Goal: Task Accomplishment & Management: Use online tool/utility

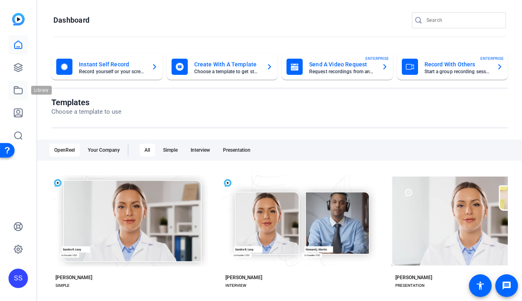
click at [22, 84] on link at bounding box center [17, 89] width 19 height 19
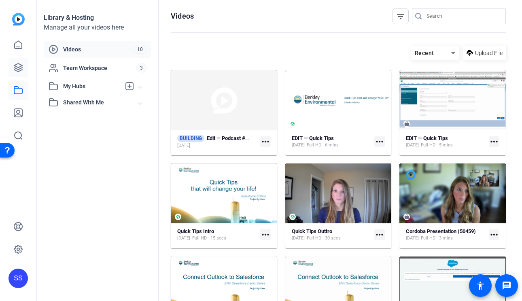
click at [20, 68] on icon at bounding box center [18, 68] width 10 height 10
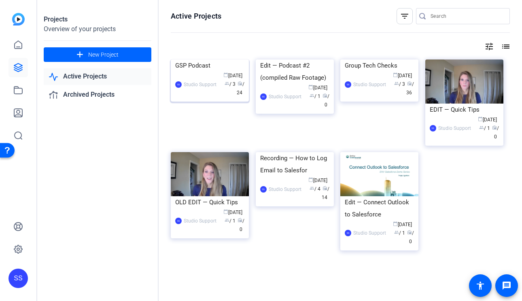
click at [188, 72] on div "GSP Podcast" at bounding box center [209, 65] width 69 height 12
click at [289, 84] on div "Edit — Podcast #2 (compiled Raw Footage)" at bounding box center [294, 71] width 69 height 24
click at [22, 278] on div "SS" at bounding box center [17, 277] width 19 height 19
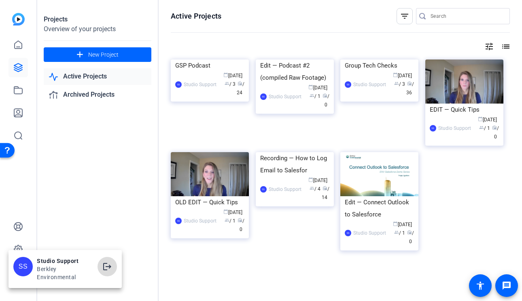
click at [102, 265] on mat-icon "logout" at bounding box center [107, 267] width 10 height 10
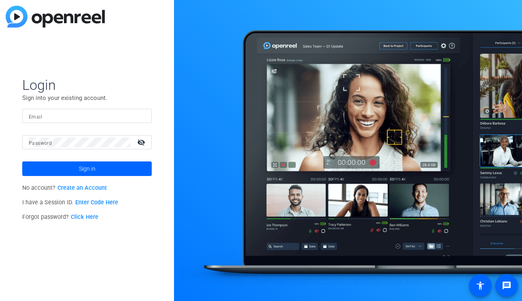
click at [102, 121] on div at bounding box center [87, 116] width 116 height 14
click at [139, 116] on img at bounding box center [138, 116] width 6 height 10
type input "[EMAIL_ADDRESS][DOMAIN_NAME]"
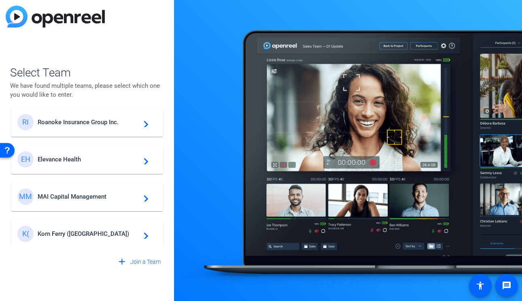
scroll to position [44, 0]
click at [83, 195] on span "MAI Capital Management" at bounding box center [88, 195] width 101 height 7
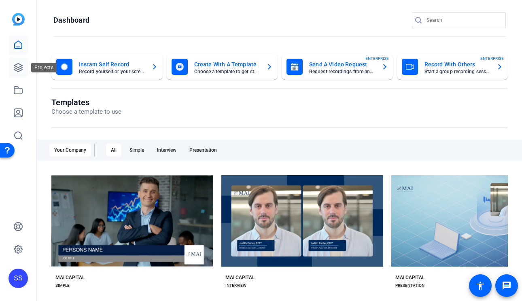
click at [24, 67] on link at bounding box center [17, 67] width 19 height 19
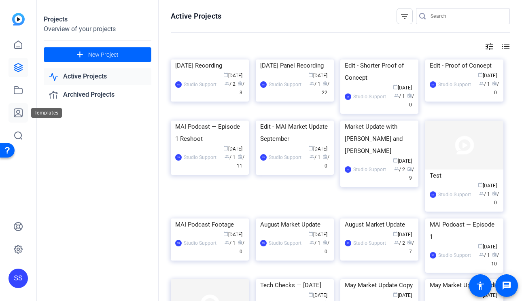
click at [17, 106] on link at bounding box center [17, 112] width 19 height 19
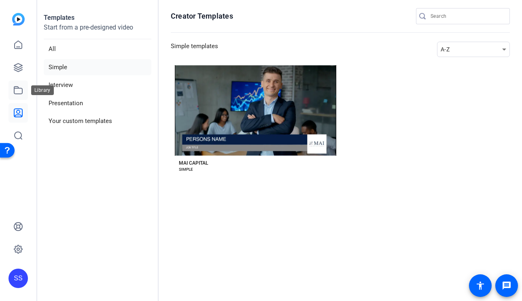
click at [12, 91] on link at bounding box center [17, 89] width 19 height 19
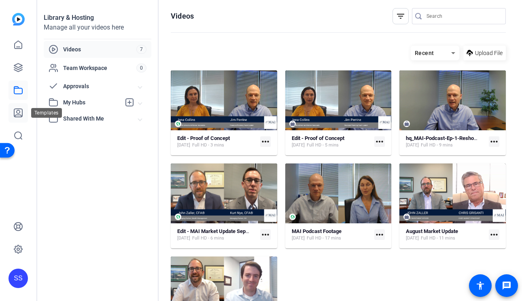
click at [19, 110] on icon at bounding box center [18, 113] width 8 height 8
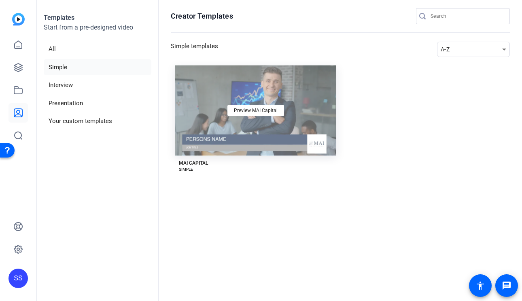
click at [248, 120] on div "Preview MAI Capital" at bounding box center [255, 110] width 161 height 91
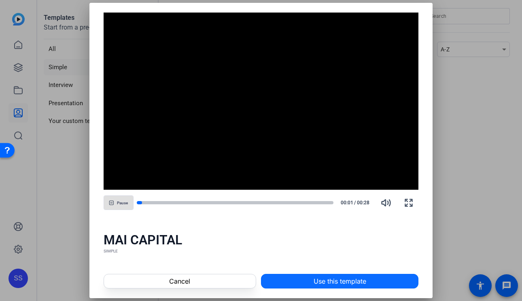
click at [300, 278] on span at bounding box center [339, 280] width 156 height 19
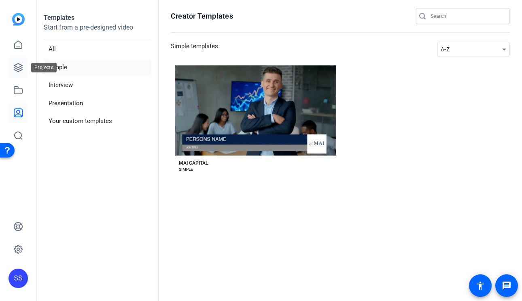
click at [17, 71] on icon at bounding box center [18, 67] width 8 height 8
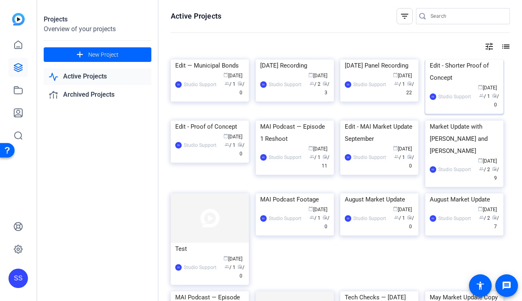
click at [474, 84] on div "Edit - Shorter Proof of Concept" at bounding box center [463, 71] width 69 height 24
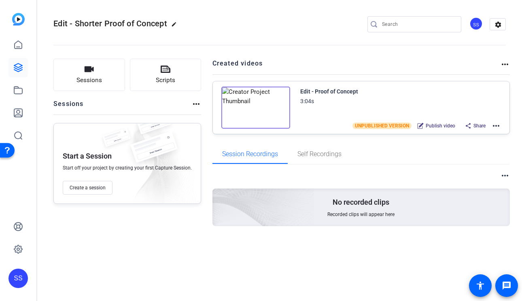
click at [493, 125] on mat-icon "more_horiz" at bounding box center [496, 126] width 10 height 10
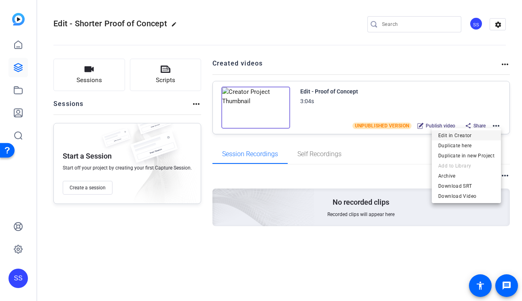
click at [462, 133] on span "Edit in Creator" at bounding box center [466, 136] width 56 height 10
